Goal: Task Accomplishment & Management: Complete application form

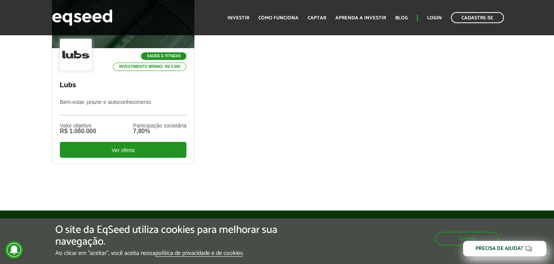
scroll to position [301, 0]
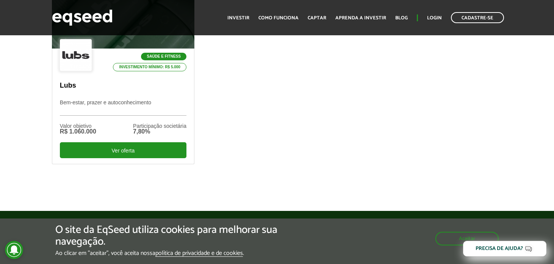
click at [232, 129] on div "Saúde e Fitness Investimento mínimo: R$ 5.000 Lubs Bem-estar, prazer e autoconh…" at bounding box center [276, 79] width 461 height 217
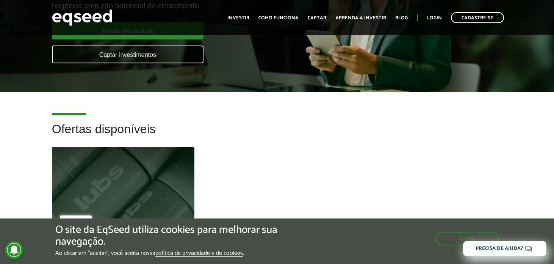
scroll to position [87, 0]
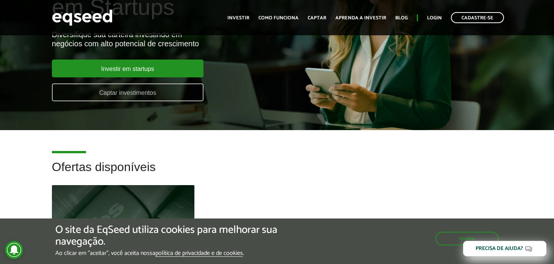
click at [141, 93] on link "Captar investimentos" at bounding box center [127, 92] width 151 height 18
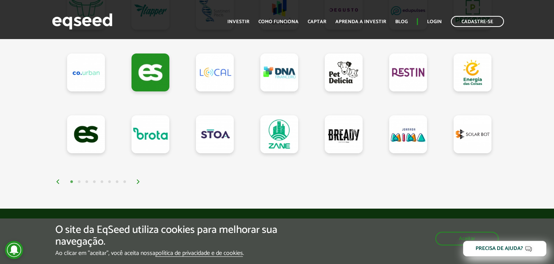
scroll to position [759, 0]
